Goal: Information Seeking & Learning: Learn about a topic

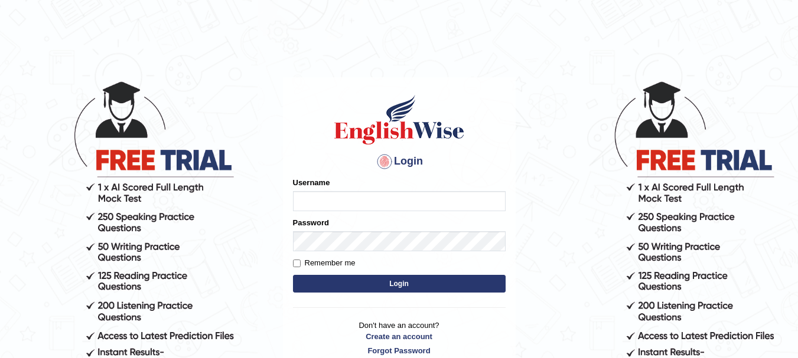
type input "kjraya"
click at [390, 288] on button "Login" at bounding box center [399, 284] width 213 height 18
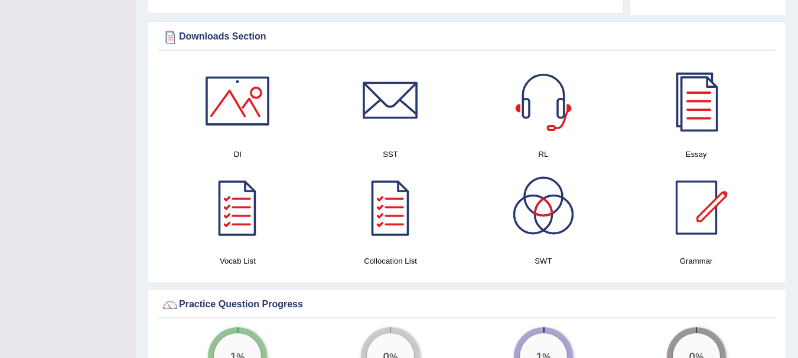
scroll to position [648, 0]
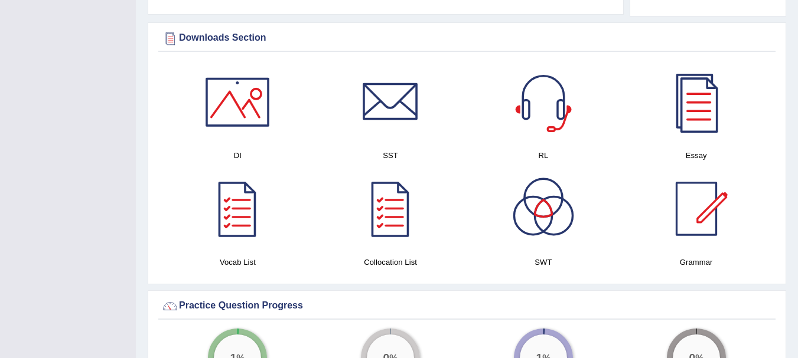
click at [244, 106] on div at bounding box center [237, 102] width 83 height 83
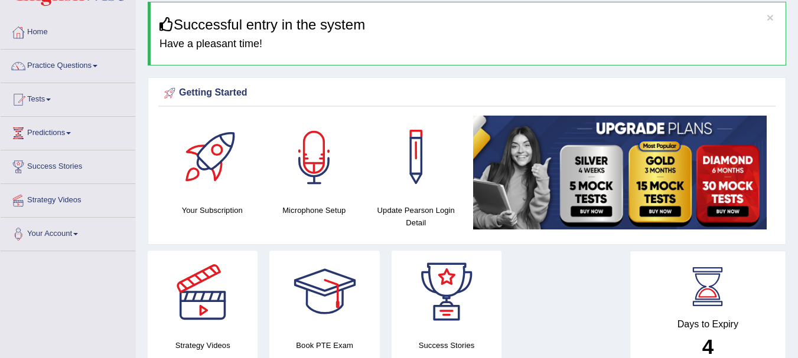
scroll to position [0, 0]
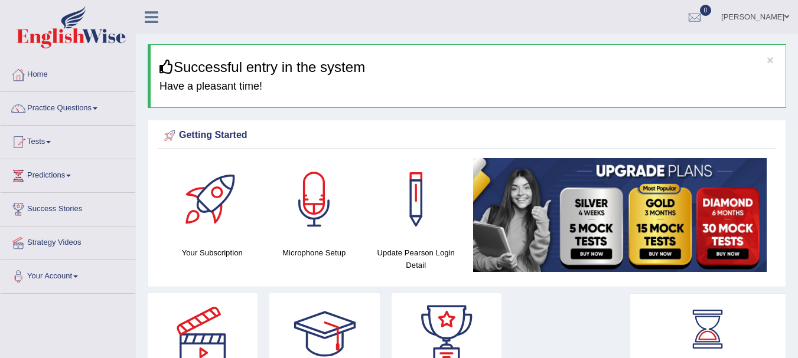
click at [51, 141] on span at bounding box center [48, 142] width 5 height 2
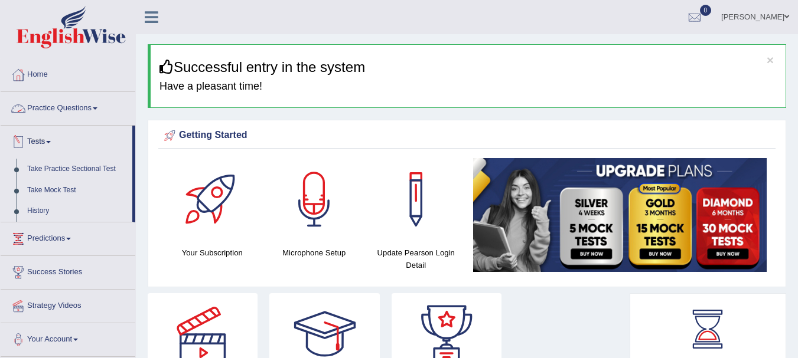
click at [60, 106] on link "Practice Questions" at bounding box center [68, 107] width 135 height 30
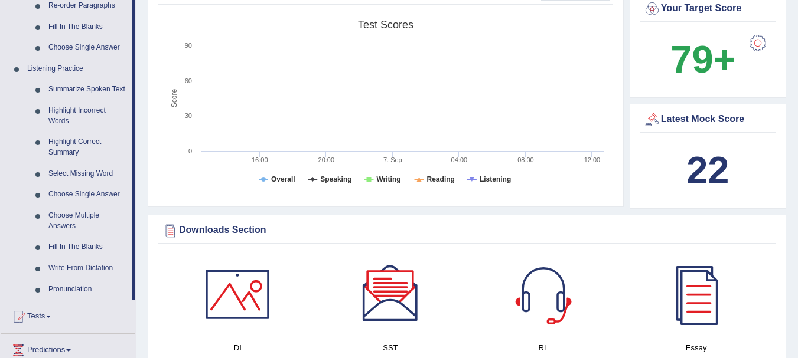
scroll to position [456, 0]
click at [94, 266] on link "Write From Dictation" at bounding box center [87, 267] width 89 height 21
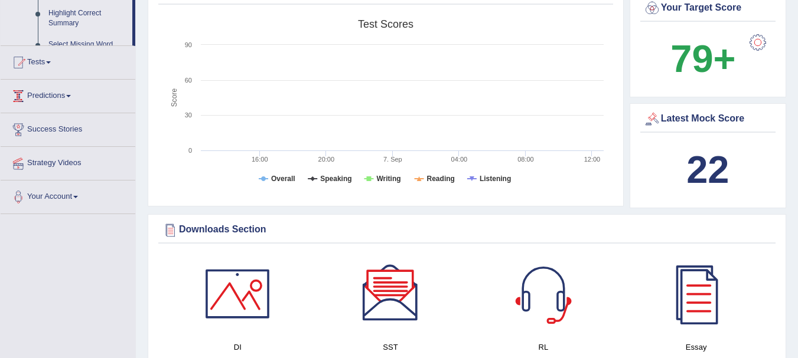
scroll to position [370, 0]
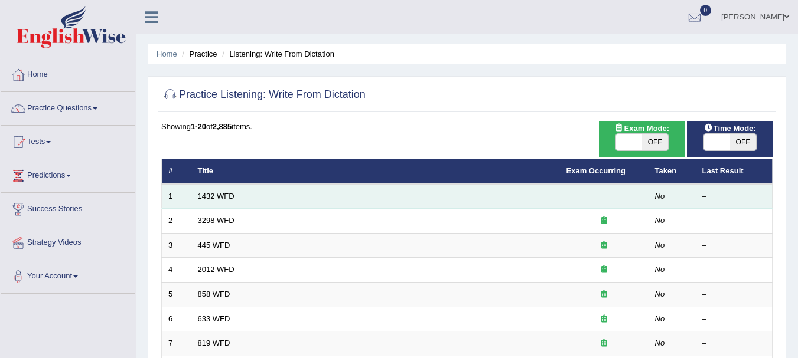
click at [213, 201] on td "1432 WFD" at bounding box center [375, 196] width 368 height 25
click at [212, 199] on link "1432 WFD" at bounding box center [216, 196] width 37 height 9
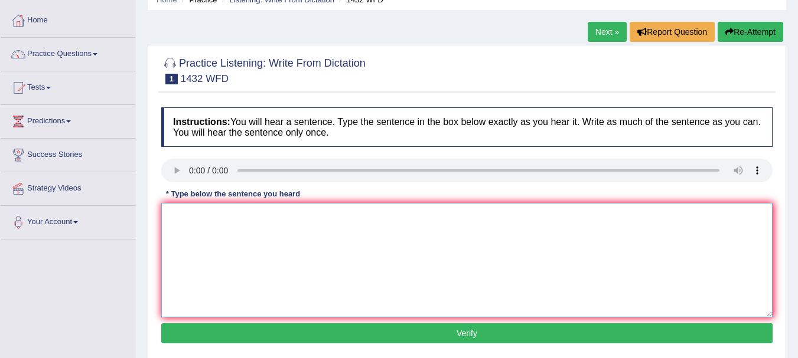
click at [191, 260] on textarea at bounding box center [466, 260] width 611 height 115
type textarea "More physical activity is beneficial to your health."
click at [410, 335] on button "Verify" at bounding box center [466, 333] width 611 height 20
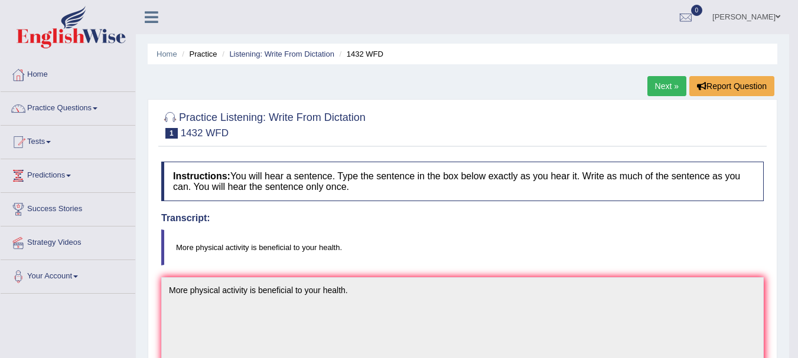
click at [656, 86] on link "Next »" at bounding box center [666, 86] width 39 height 20
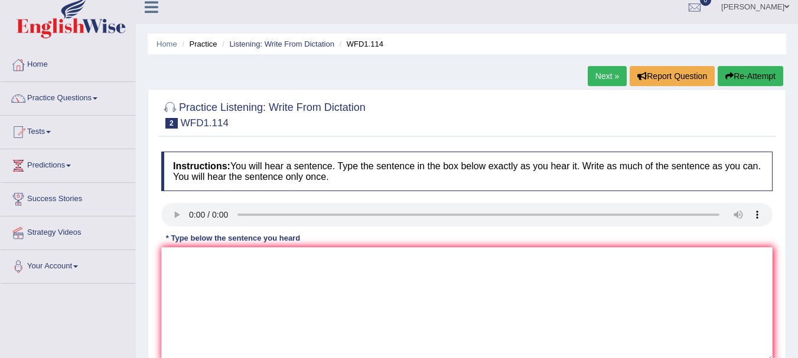
scroll to position [9, 0]
click at [197, 318] on textarea at bounding box center [466, 305] width 611 height 115
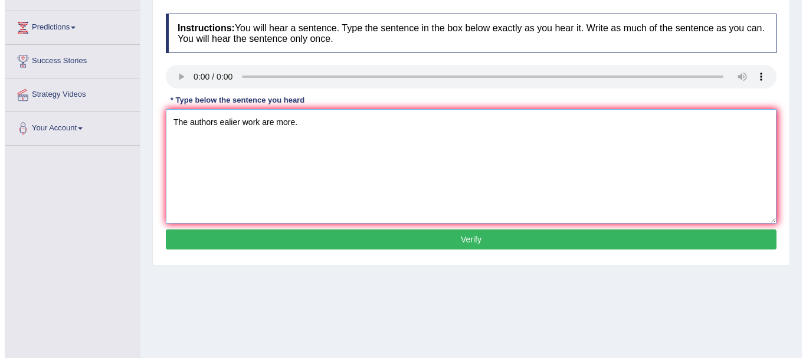
scroll to position [149, 0]
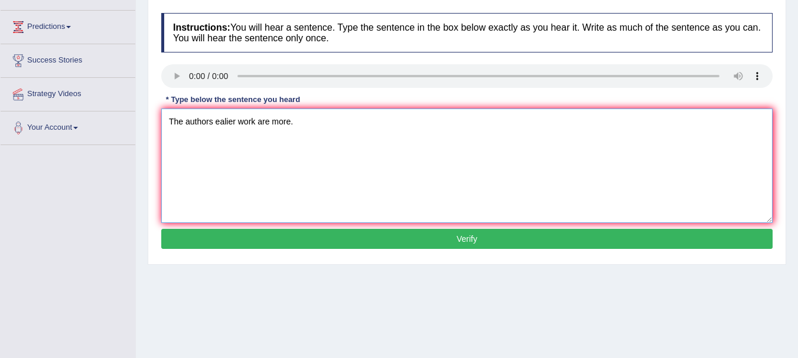
type textarea "The authors ealier work are more."
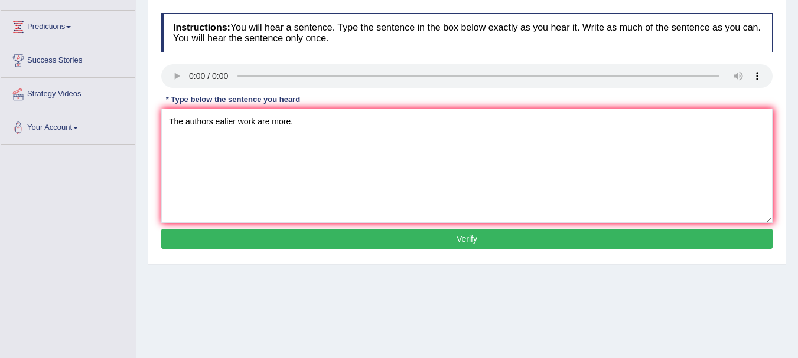
click at [298, 240] on button "Verify" at bounding box center [466, 239] width 611 height 20
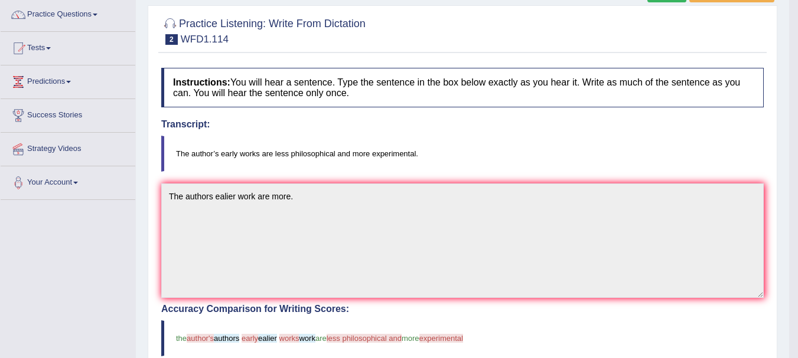
scroll to position [16, 0]
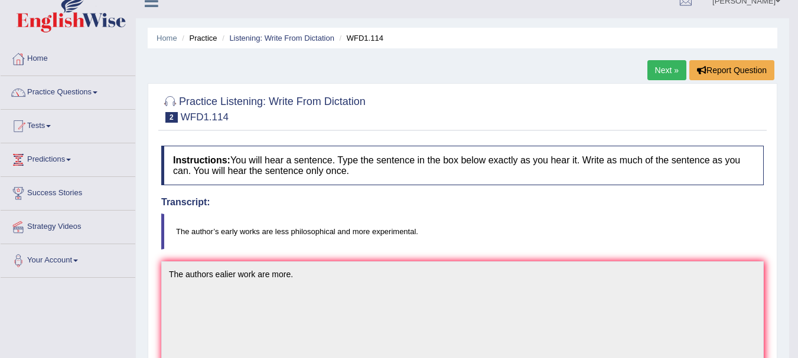
click at [662, 73] on link "Next »" at bounding box center [666, 70] width 39 height 20
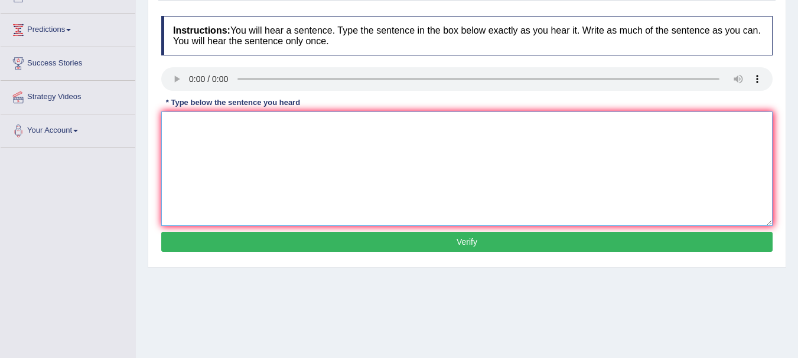
click at [200, 147] on textarea at bounding box center [466, 169] width 611 height 115
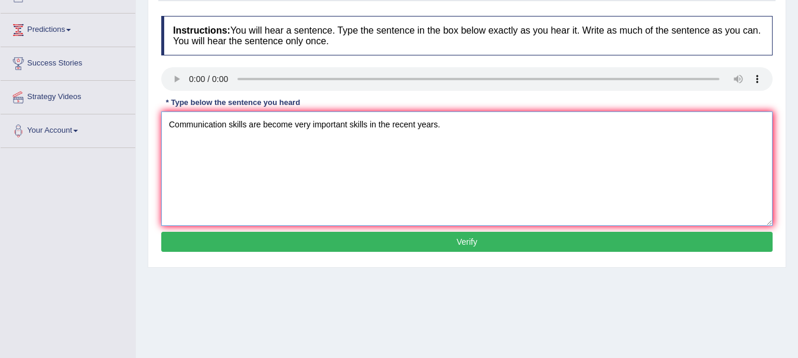
type textarea "Communication skills are become very important skills in the recent years."
click at [342, 245] on button "Verify" at bounding box center [466, 242] width 611 height 20
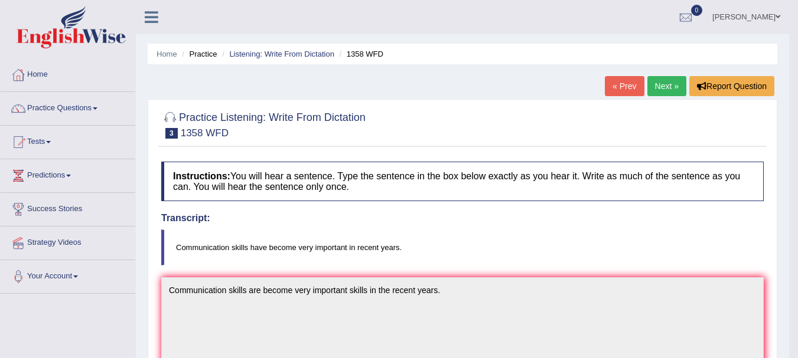
click at [658, 90] on link "Next »" at bounding box center [666, 86] width 39 height 20
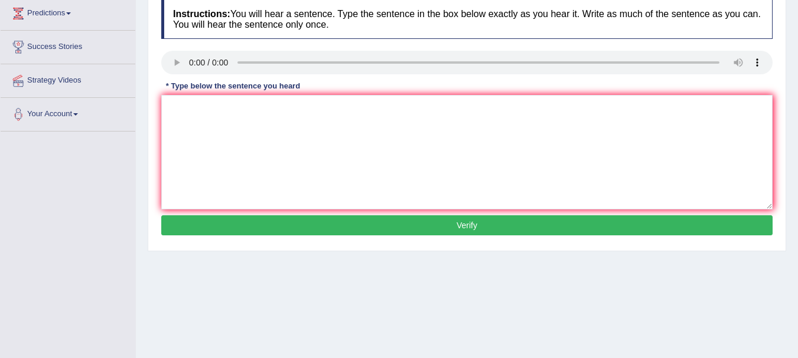
click at [203, 139] on div "Instructions: You will hear a sentence. Type the sentence in the box below exac…" at bounding box center [466, 119] width 617 height 251
click at [203, 139] on textarea at bounding box center [466, 152] width 611 height 115
click at [197, 132] on textarea at bounding box center [466, 152] width 611 height 115
type textarea "p"
type textarea "Parents today are involved in the education of the children."
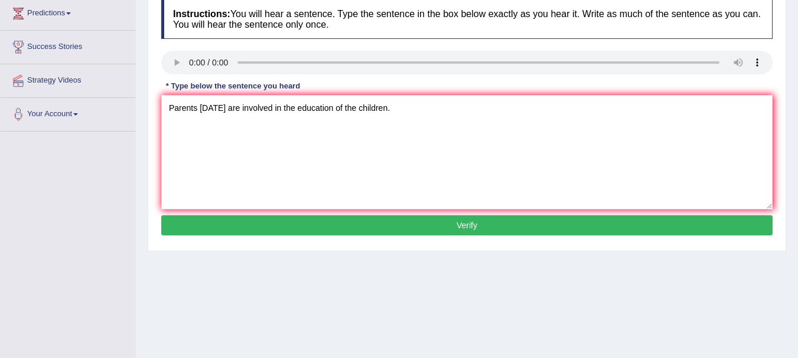
click at [237, 221] on button "Verify" at bounding box center [466, 225] width 611 height 20
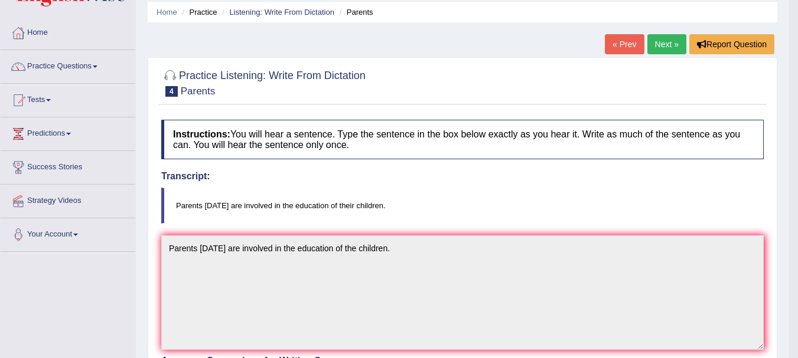
scroll to position [41, 0]
click at [659, 45] on link "Next »" at bounding box center [666, 45] width 39 height 20
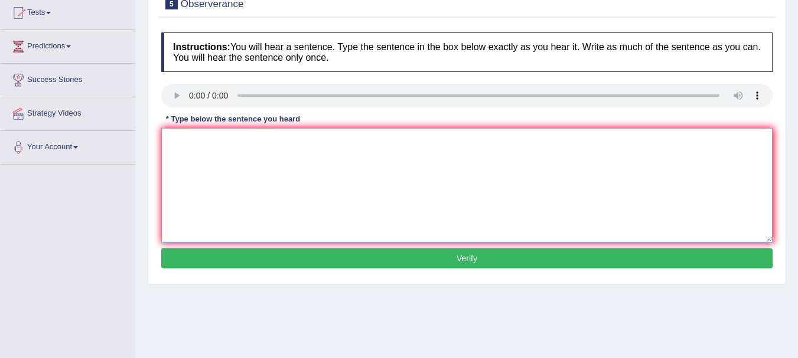
click at [201, 168] on textarea at bounding box center [466, 185] width 611 height 115
type textarea "A"
drag, startPoint x: 206, startPoint y: 144, endPoint x: 154, endPoint y: 123, distance: 56.1
click at [154, 123] on div "Practice Listening: Write From Dictation 5 Observerance Instructions: You will …" at bounding box center [467, 127] width 638 height 315
type textarea "absorbers observed nervously and waited."
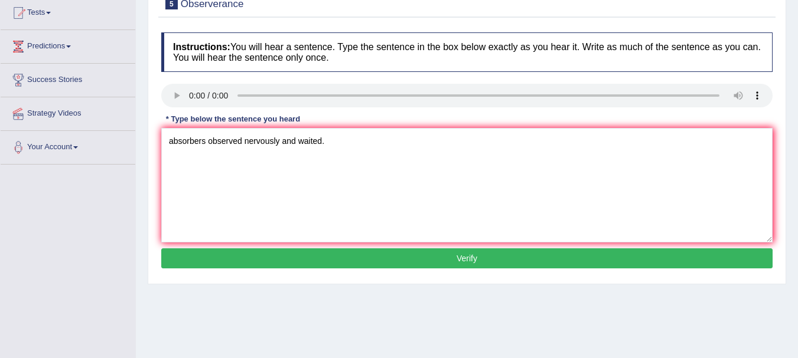
click at [262, 255] on button "Verify" at bounding box center [466, 259] width 611 height 20
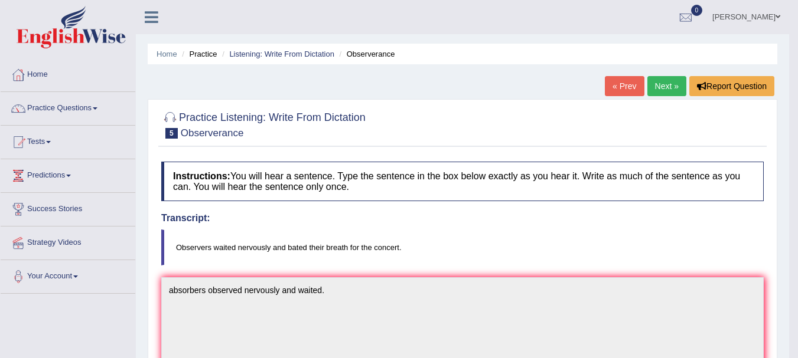
click at [659, 88] on link "Next »" at bounding box center [666, 86] width 39 height 20
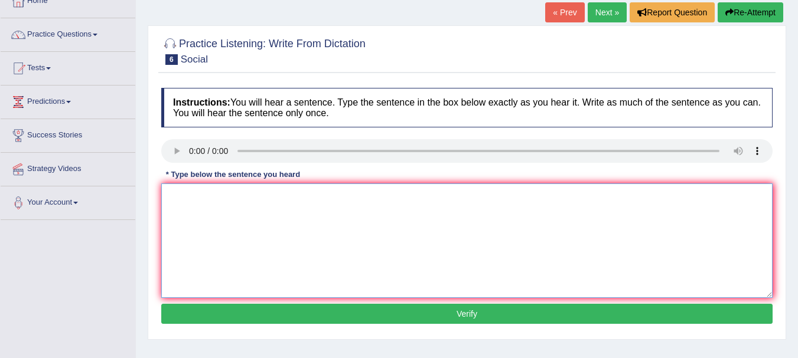
click at [184, 227] on textarea at bounding box center [466, 241] width 611 height 115
click at [290, 204] on textarea "Social phylosophy dictated what nation need." at bounding box center [466, 241] width 611 height 115
type textarea "Social phylosophy dictated what society nation need."
click at [306, 322] on button "Verify" at bounding box center [466, 314] width 611 height 20
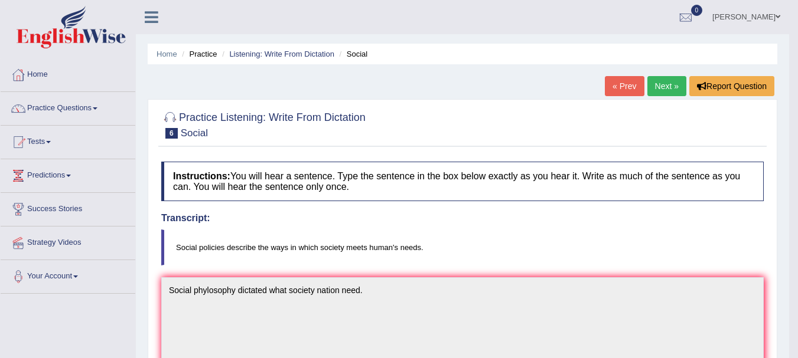
click at [659, 93] on link "Next »" at bounding box center [666, 86] width 39 height 20
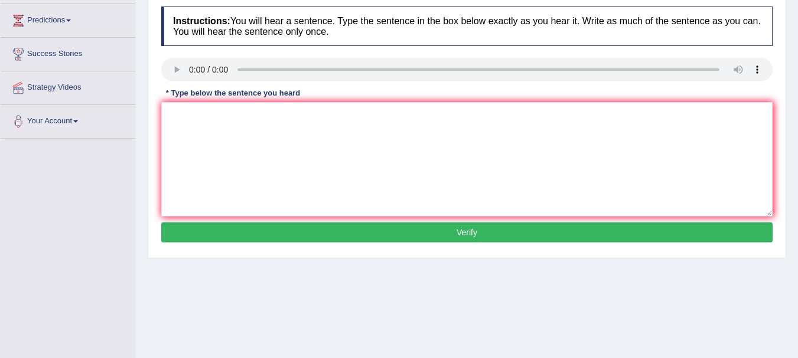
click at [205, 142] on div "Instructions: You will hear a sentence. Type the sentence in the box below exac…" at bounding box center [466, 126] width 617 height 251
click at [205, 142] on textarea at bounding box center [466, 159] width 611 height 115
click at [194, 145] on textarea at bounding box center [466, 159] width 611 height 115
type textarea "The skills in great stages cannot be taught."
click at [255, 226] on button "Verify" at bounding box center [466, 233] width 611 height 20
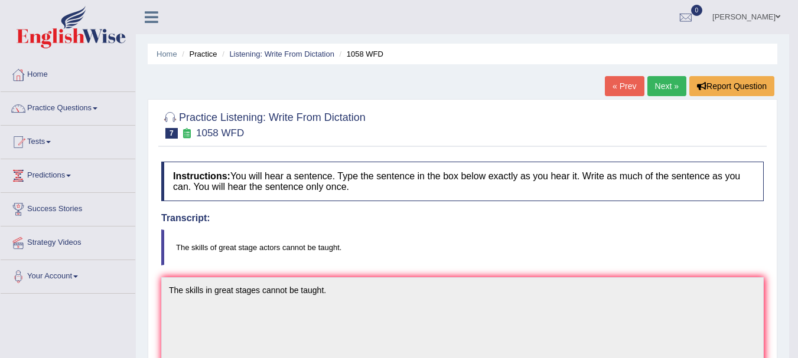
click at [654, 90] on link "Next »" at bounding box center [666, 86] width 39 height 20
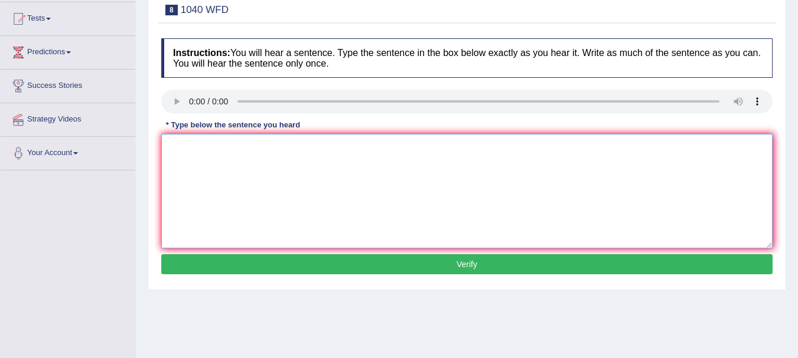
click at [194, 164] on textarea at bounding box center [466, 191] width 611 height 115
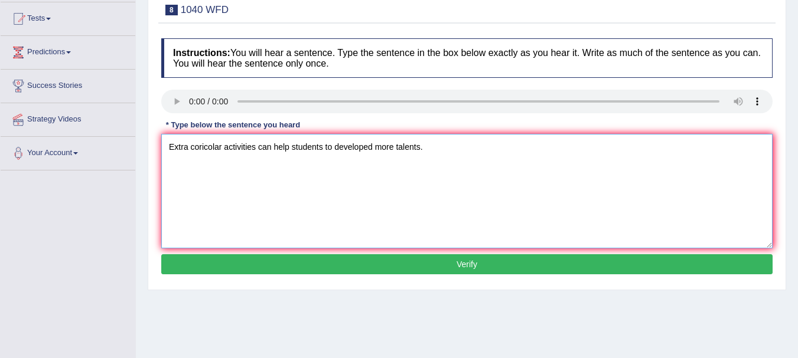
click at [201, 150] on textarea "Extra coricolar activities can help students to developed more talents." at bounding box center [466, 191] width 611 height 115
click at [373, 149] on textarea "Extra curricular activities can help students to developed more talents." at bounding box center [466, 191] width 611 height 115
type textarea "Extra curricular activities can help students to develope more talents."
click at [387, 266] on button "Verify" at bounding box center [466, 264] width 611 height 20
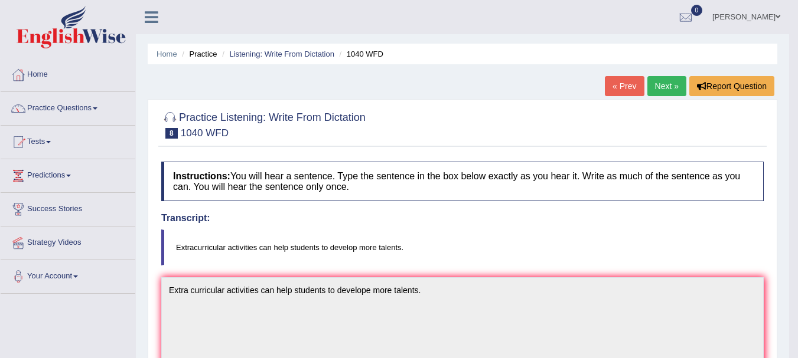
click at [662, 90] on link "Next »" at bounding box center [666, 86] width 39 height 20
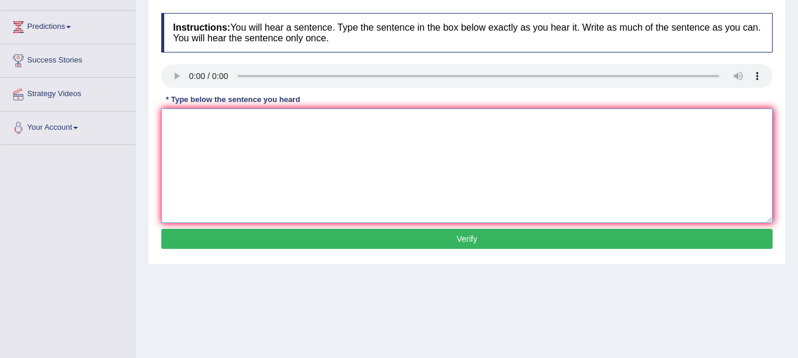
click at [185, 140] on textarea at bounding box center [466, 166] width 611 height 115
click at [222, 125] on textarea "Please confirm that you haved receive the text book." at bounding box center [466, 166] width 611 height 115
click at [277, 124] on textarea "Please confirm that you haved receive the text book." at bounding box center [466, 166] width 611 height 115
click at [303, 120] on textarea "Please confirm that you have receive the text book." at bounding box center [466, 166] width 611 height 115
type textarea "Please confirm that you have received the text book."
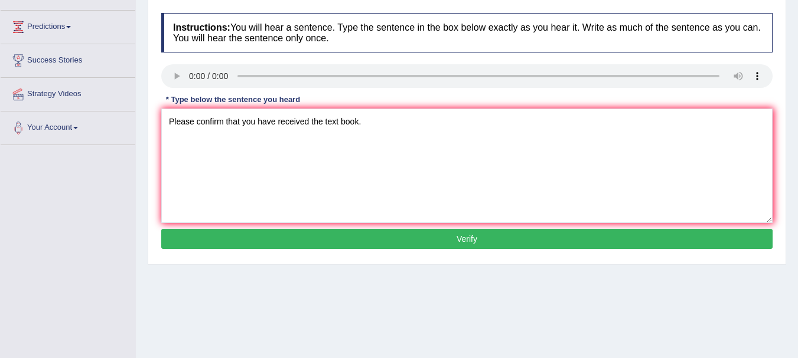
click at [345, 244] on button "Verify" at bounding box center [466, 239] width 611 height 20
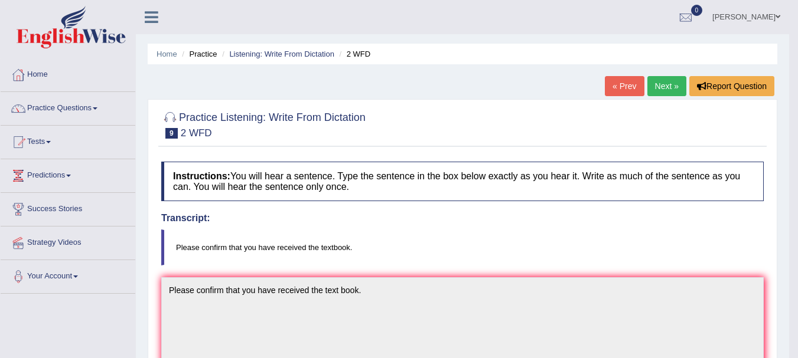
click at [662, 90] on link "Next »" at bounding box center [666, 86] width 39 height 20
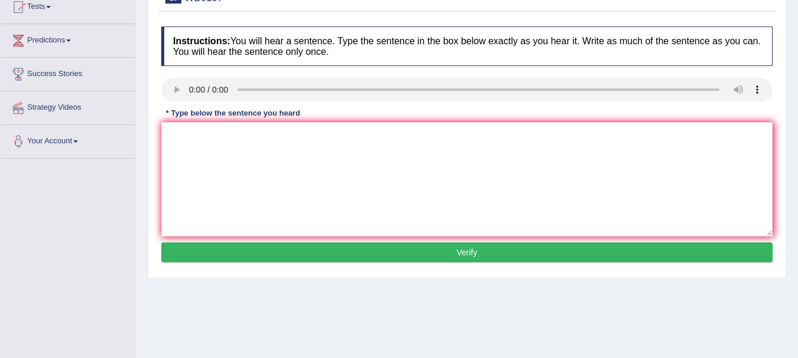
scroll to position [135, 0]
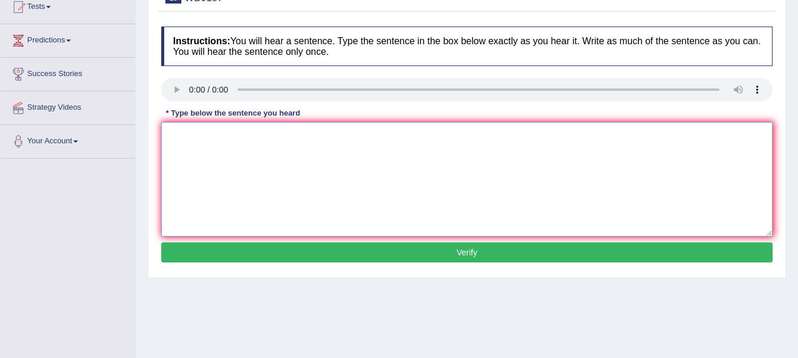
click at [195, 165] on textarea at bounding box center [466, 179] width 611 height 115
type textarea "A celebrated theory is still associated with controversy."
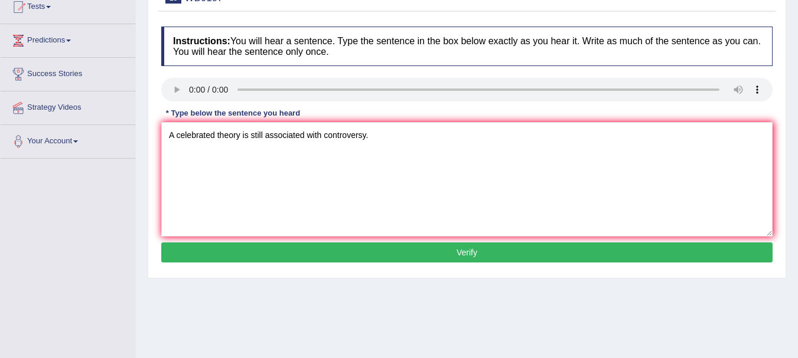
click at [314, 251] on button "Verify" at bounding box center [466, 253] width 611 height 20
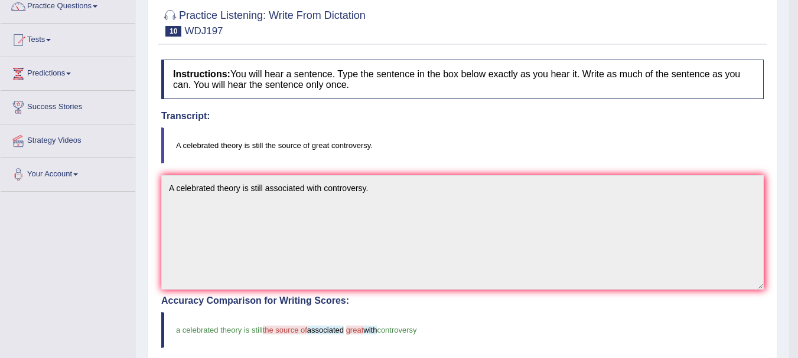
scroll to position [0, 0]
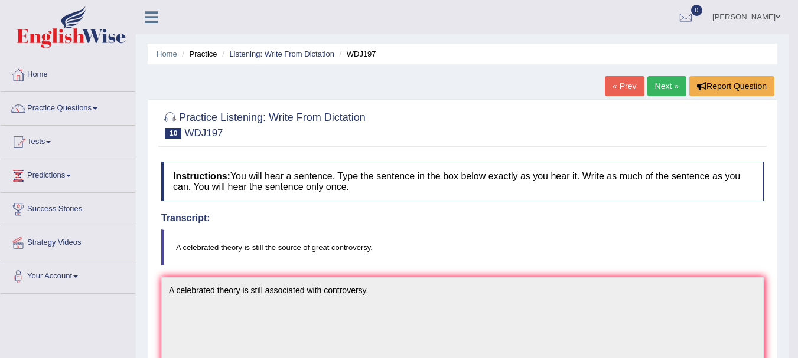
click at [664, 87] on link "Next »" at bounding box center [666, 86] width 39 height 20
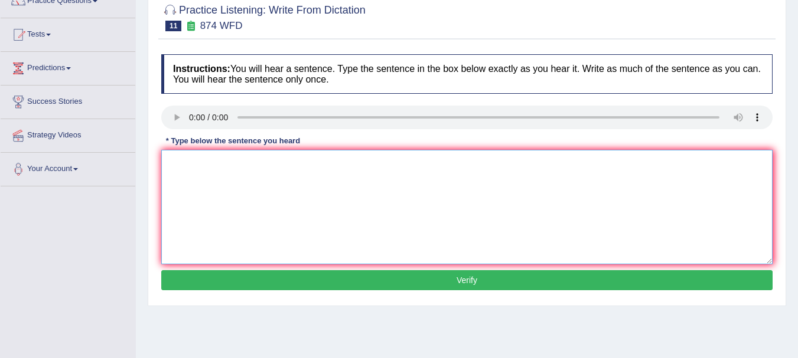
click at [194, 183] on textarea at bounding box center [466, 207] width 611 height 115
type textarea "Marine enviroment has been destroyed by pollution and unsustainable developemen…"
click at [373, 276] on button "Verify" at bounding box center [466, 280] width 611 height 20
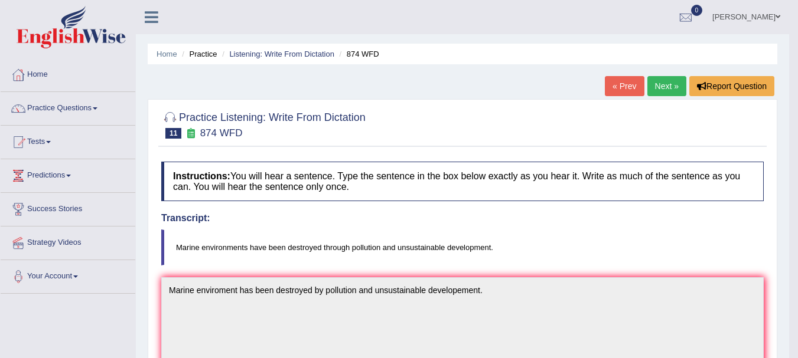
click at [666, 81] on link "Next »" at bounding box center [666, 86] width 39 height 20
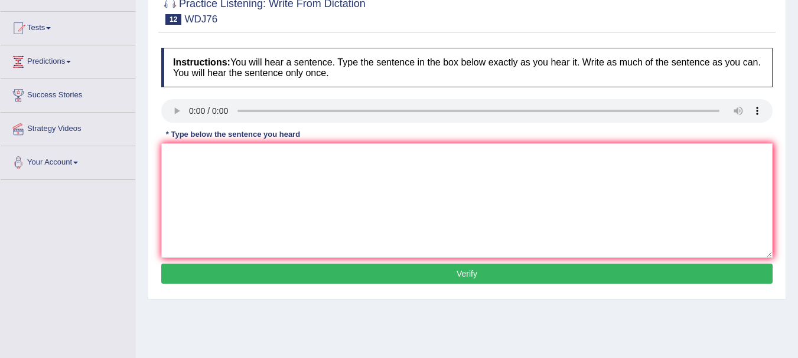
click at [187, 168] on div "Instructions: You will hear a sentence. Type the sentence in the box below exac…" at bounding box center [466, 167] width 617 height 251
click at [187, 168] on textarea at bounding box center [466, 200] width 611 height 115
click at [192, 177] on textarea at bounding box center [466, 200] width 611 height 115
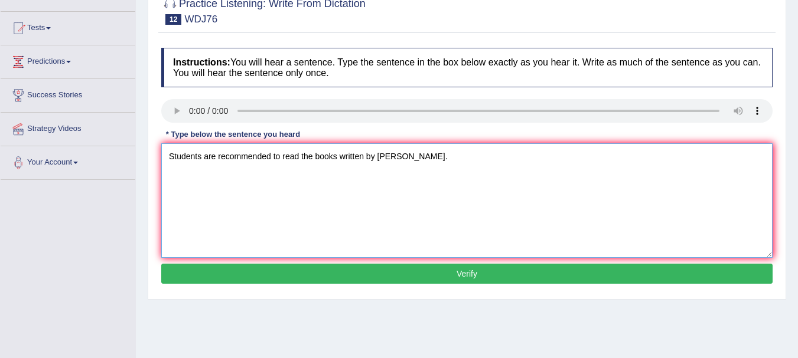
type textarea "Students are recommended to read the books written by professor johns."
click at [437, 277] on button "Verify" at bounding box center [466, 274] width 611 height 20
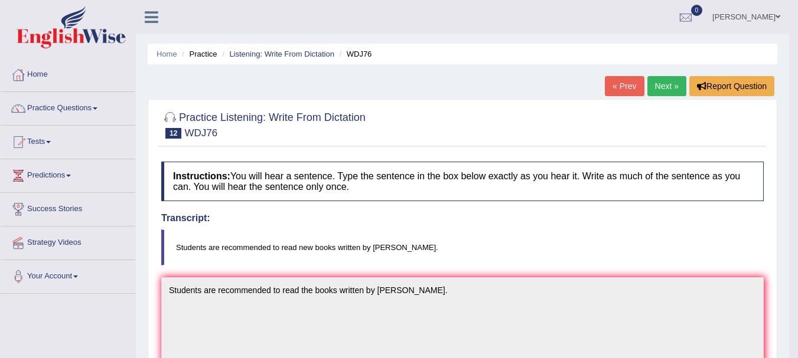
click at [658, 89] on link "Next »" at bounding box center [666, 86] width 39 height 20
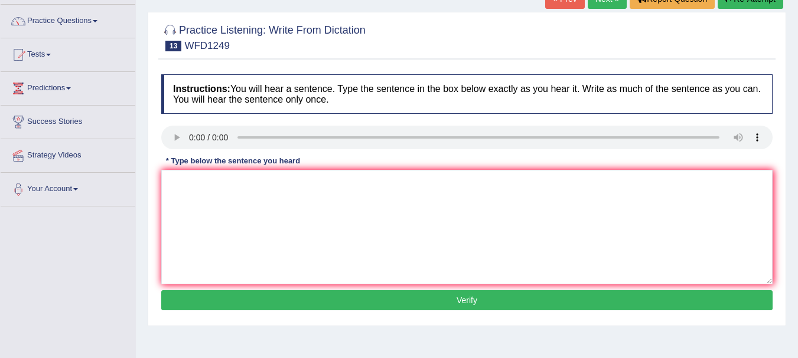
click at [221, 236] on div "Instructions: You will hear a sentence. Type the sentence in the box below exac…" at bounding box center [466, 193] width 617 height 251
click at [221, 236] on textarea at bounding box center [466, 227] width 611 height 115
click at [192, 194] on textarea at bounding box center [466, 227] width 611 height 115
type textarea "Organization provides of information in community."
click at [348, 306] on button "Verify" at bounding box center [466, 300] width 611 height 20
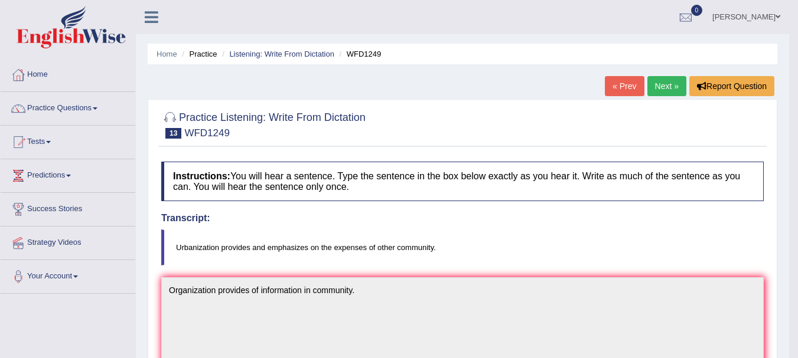
click at [654, 82] on link "Next »" at bounding box center [666, 86] width 39 height 20
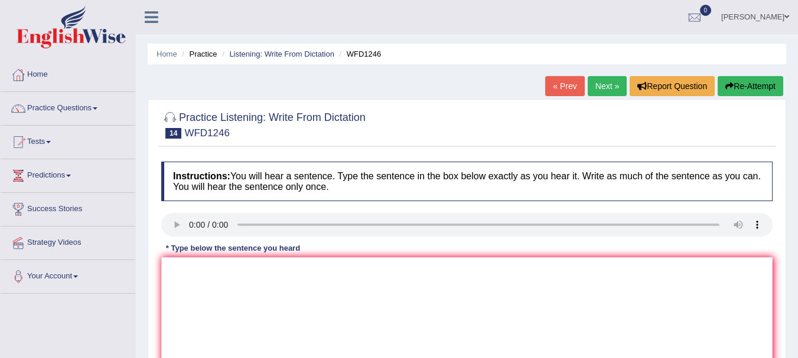
click at [192, 274] on div "Instructions: You will hear a sentence. Type the sentence in the box below exac…" at bounding box center [466, 281] width 617 height 251
click at [192, 274] on textarea at bounding box center [466, 314] width 611 height 115
click at [184, 295] on textarea at bounding box center [466, 314] width 611 height 115
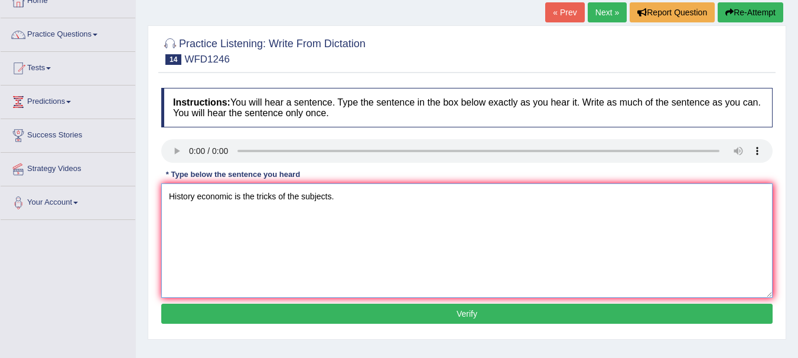
scroll to position [77, 0]
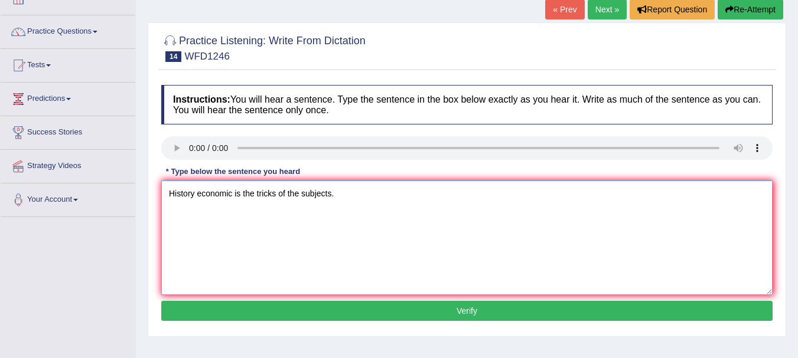
type textarea "History economic is the tricks of the subjects."
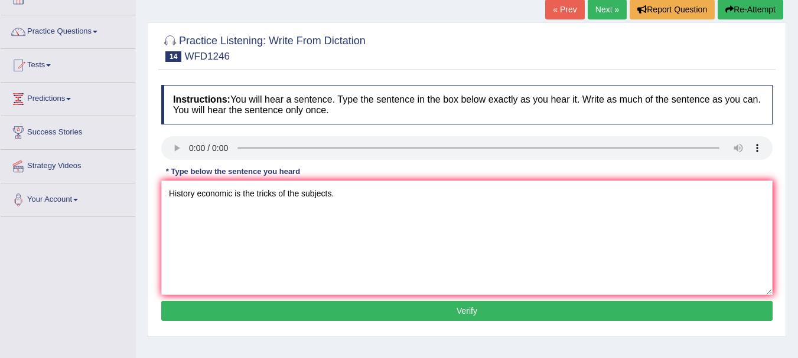
click at [381, 313] on button "Verify" at bounding box center [466, 311] width 611 height 20
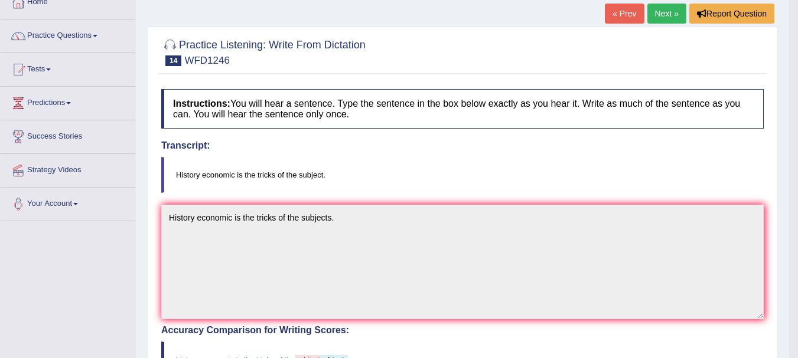
scroll to position [0, 0]
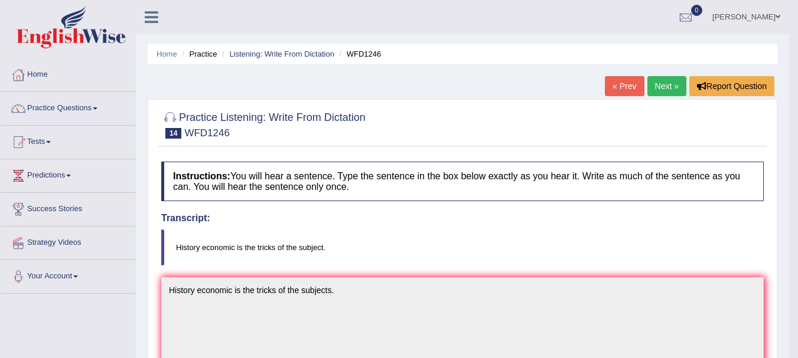
click at [670, 86] on link "Next »" at bounding box center [666, 86] width 39 height 20
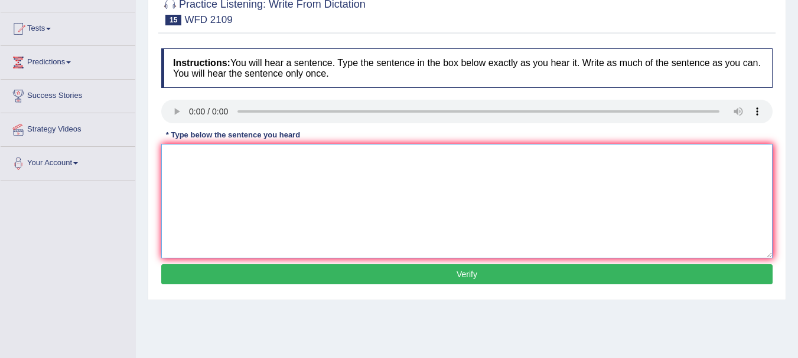
click at [189, 170] on textarea at bounding box center [466, 201] width 611 height 115
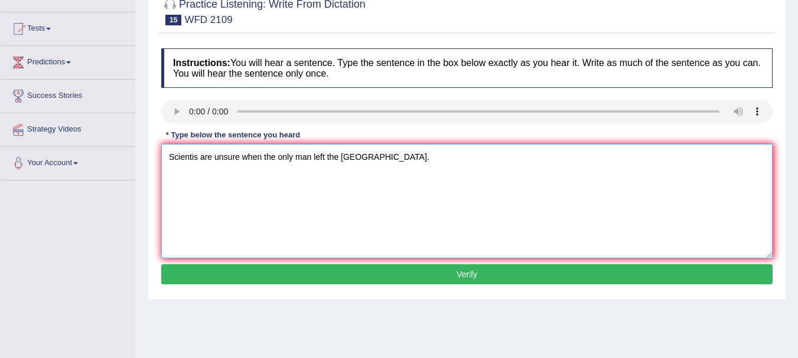
type textarea "Scientis are unsure when the only man left the [GEOGRAPHIC_DATA]."
click at [328, 269] on button "Verify" at bounding box center [466, 274] width 611 height 20
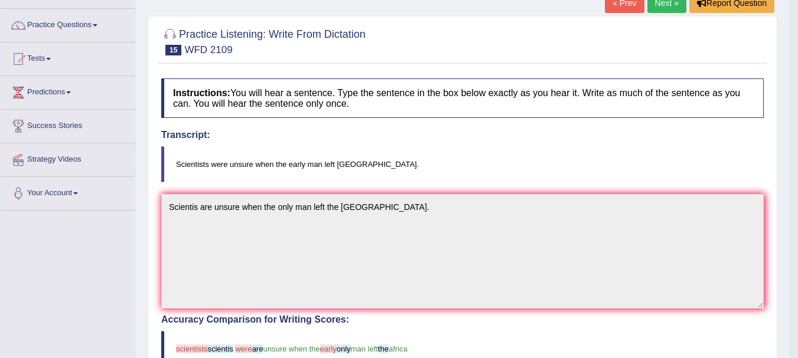
scroll to position [83, 0]
click at [657, 7] on link "Next »" at bounding box center [666, 4] width 39 height 20
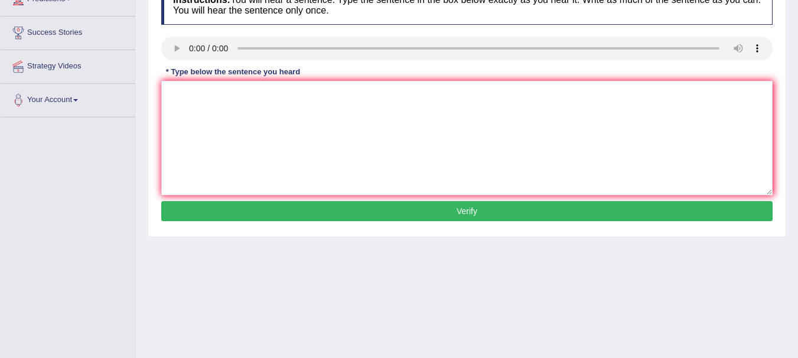
scroll to position [178, 0]
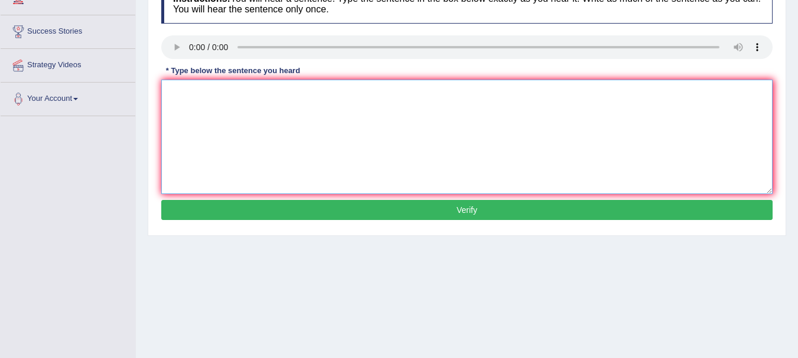
click at [190, 124] on textarea at bounding box center [466, 137] width 611 height 115
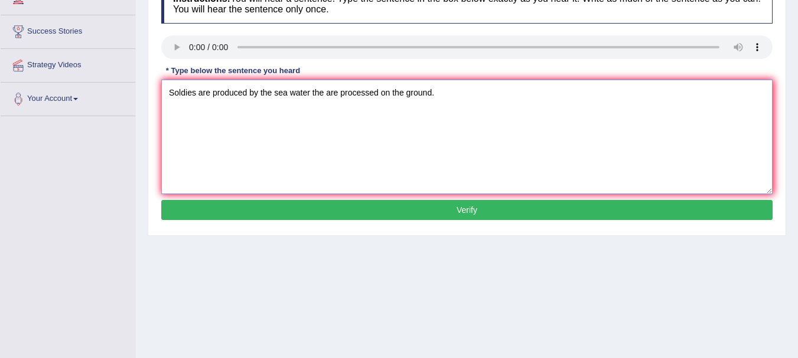
click at [185, 94] on textarea "Soldies are produced by the sea water the are processed on the ground." at bounding box center [466, 137] width 611 height 115
click at [308, 93] on textarea "Salts are produced by the sea water the are processed on the ground." at bounding box center [466, 137] width 611 height 115
type textarea "Salts are produced by the sea water that are processed on the ground."
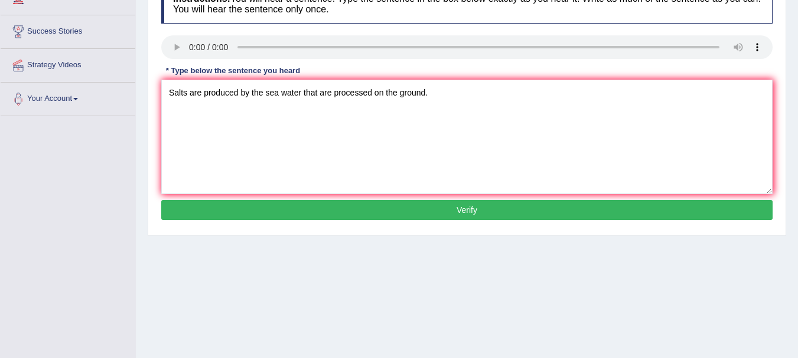
click at [394, 204] on button "Verify" at bounding box center [466, 210] width 611 height 20
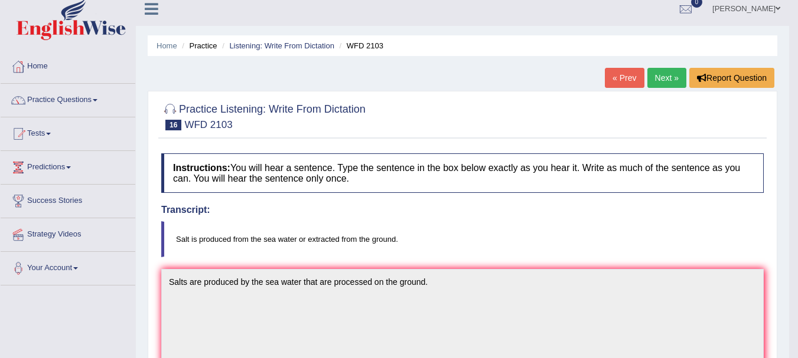
scroll to position [8, 0]
click at [656, 79] on link "Next »" at bounding box center [666, 78] width 39 height 20
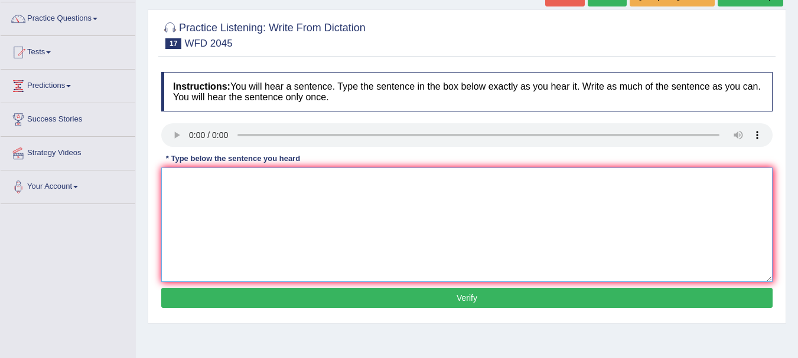
click at [191, 185] on textarea at bounding box center [466, 225] width 611 height 115
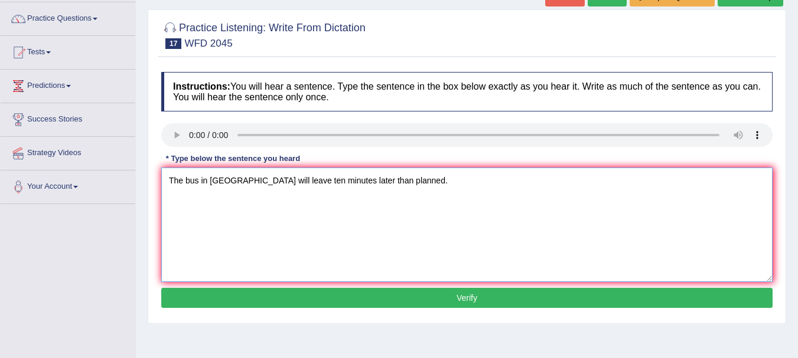
type textarea "The bus in London will leave ten minutes later than planned."
click at [326, 293] on button "Verify" at bounding box center [466, 298] width 611 height 20
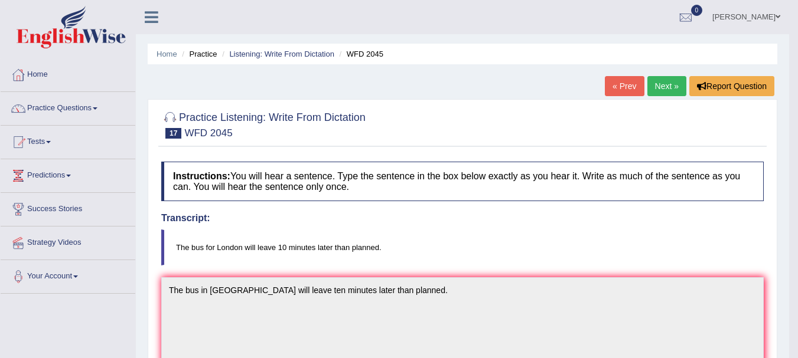
click at [668, 82] on link "Next »" at bounding box center [666, 86] width 39 height 20
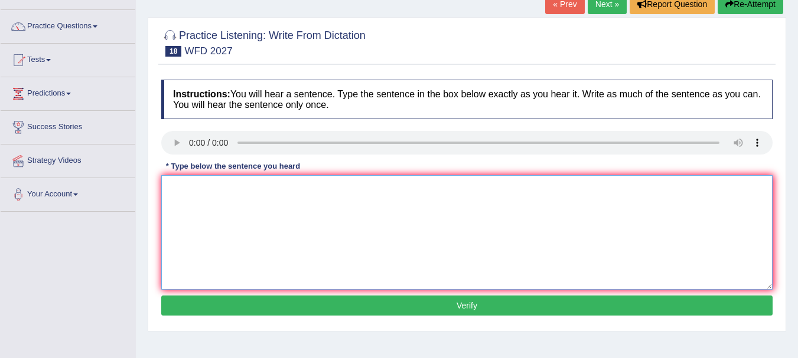
click at [197, 200] on textarea at bounding box center [466, 232] width 611 height 115
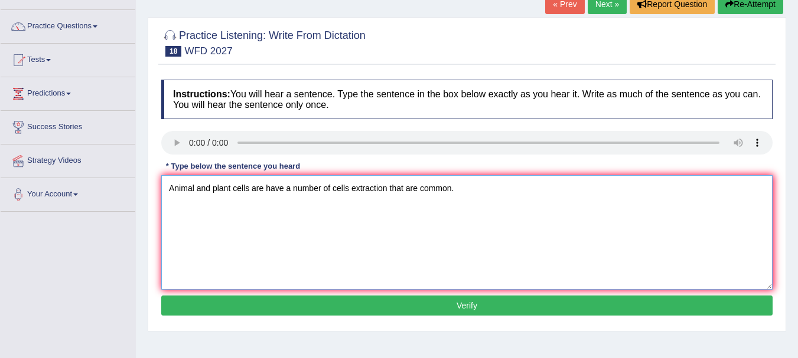
click at [194, 188] on textarea "Animal and plant cells are have a number of cells extraction that are common." at bounding box center [466, 232] width 611 height 115
click at [234, 188] on textarea "Animals and plant cells are have a number of cells extraction that are common." at bounding box center [466, 232] width 611 height 115
type textarea "Animals and plant cells are have a number of cells extraction that are common."
click at [430, 305] on button "Verify" at bounding box center [466, 306] width 611 height 20
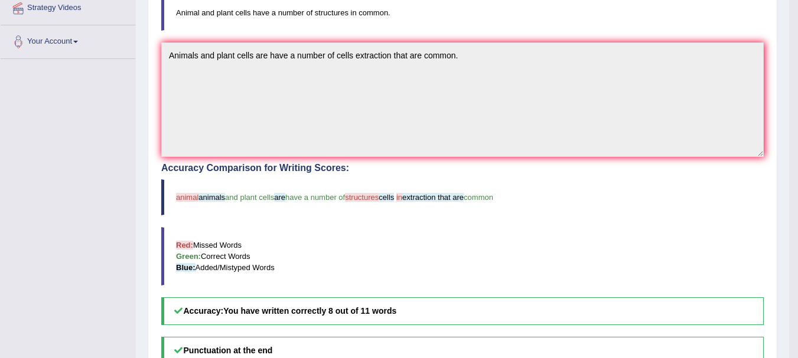
scroll to position [236, 0]
